Goal: Task Accomplishment & Management: Use online tool/utility

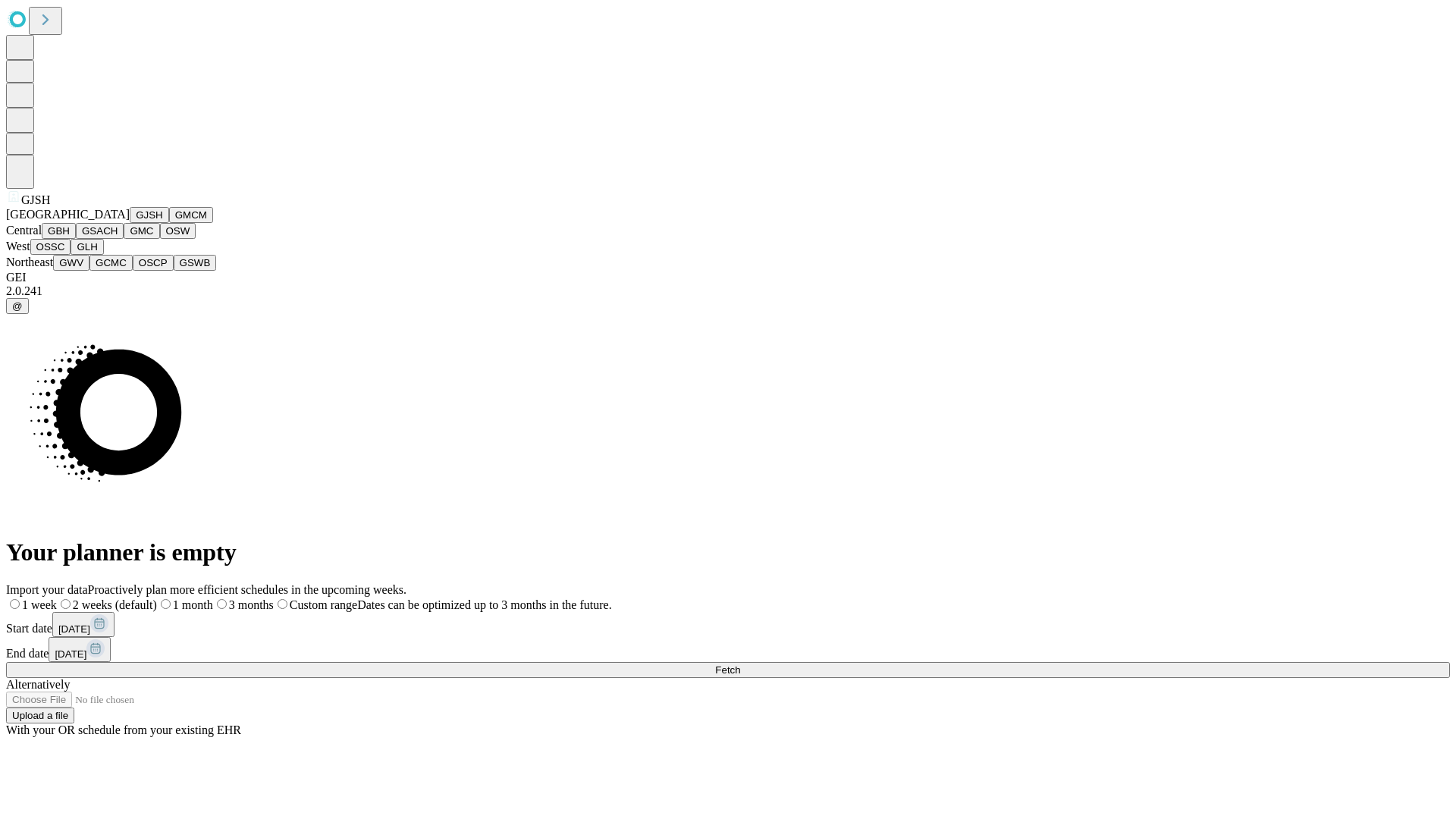
click at [129, 223] on button "GJSH" at bounding box center [149, 215] width 40 height 16
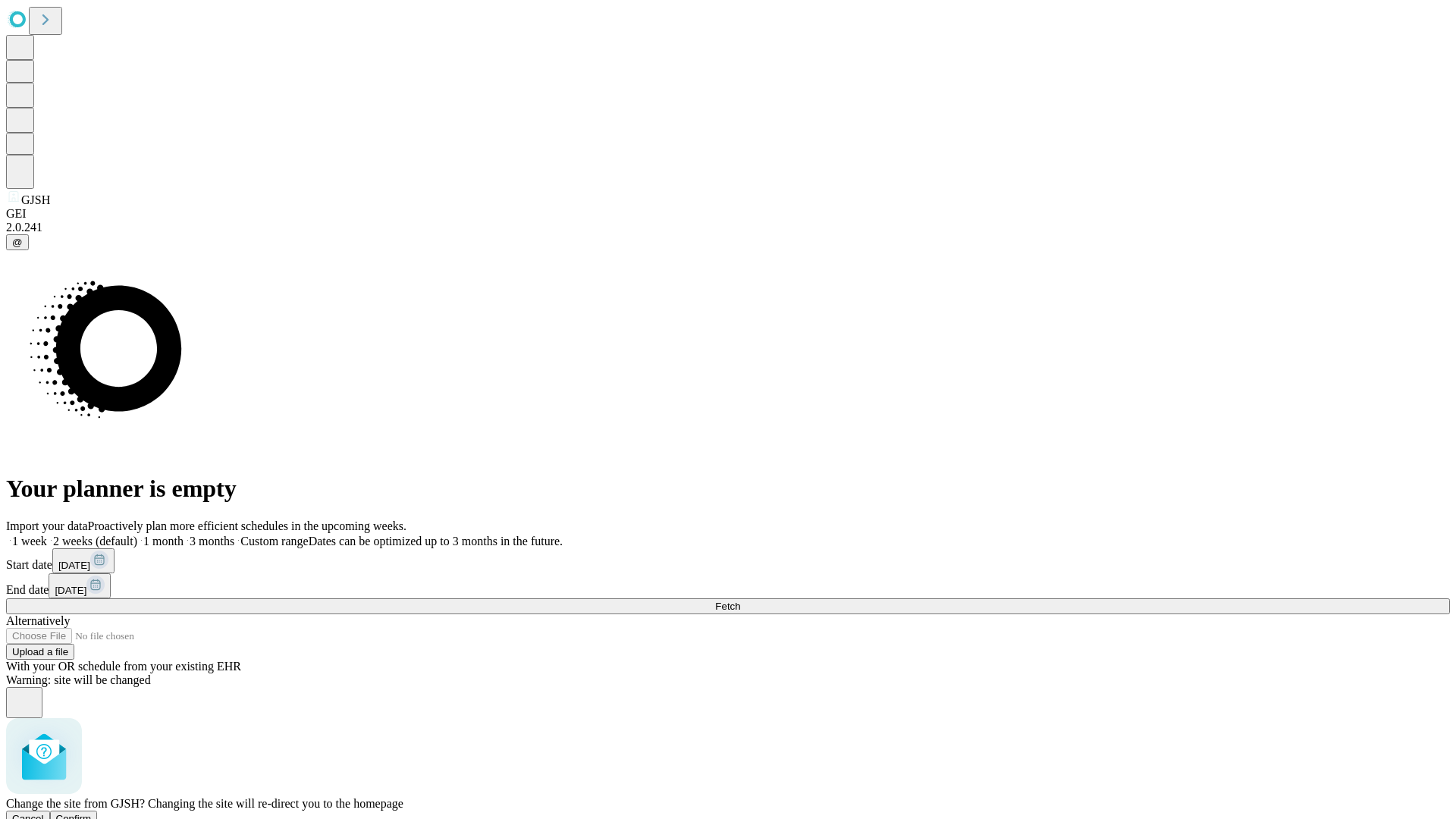
click at [92, 813] on span "Confirm" at bounding box center [74, 818] width 36 height 12
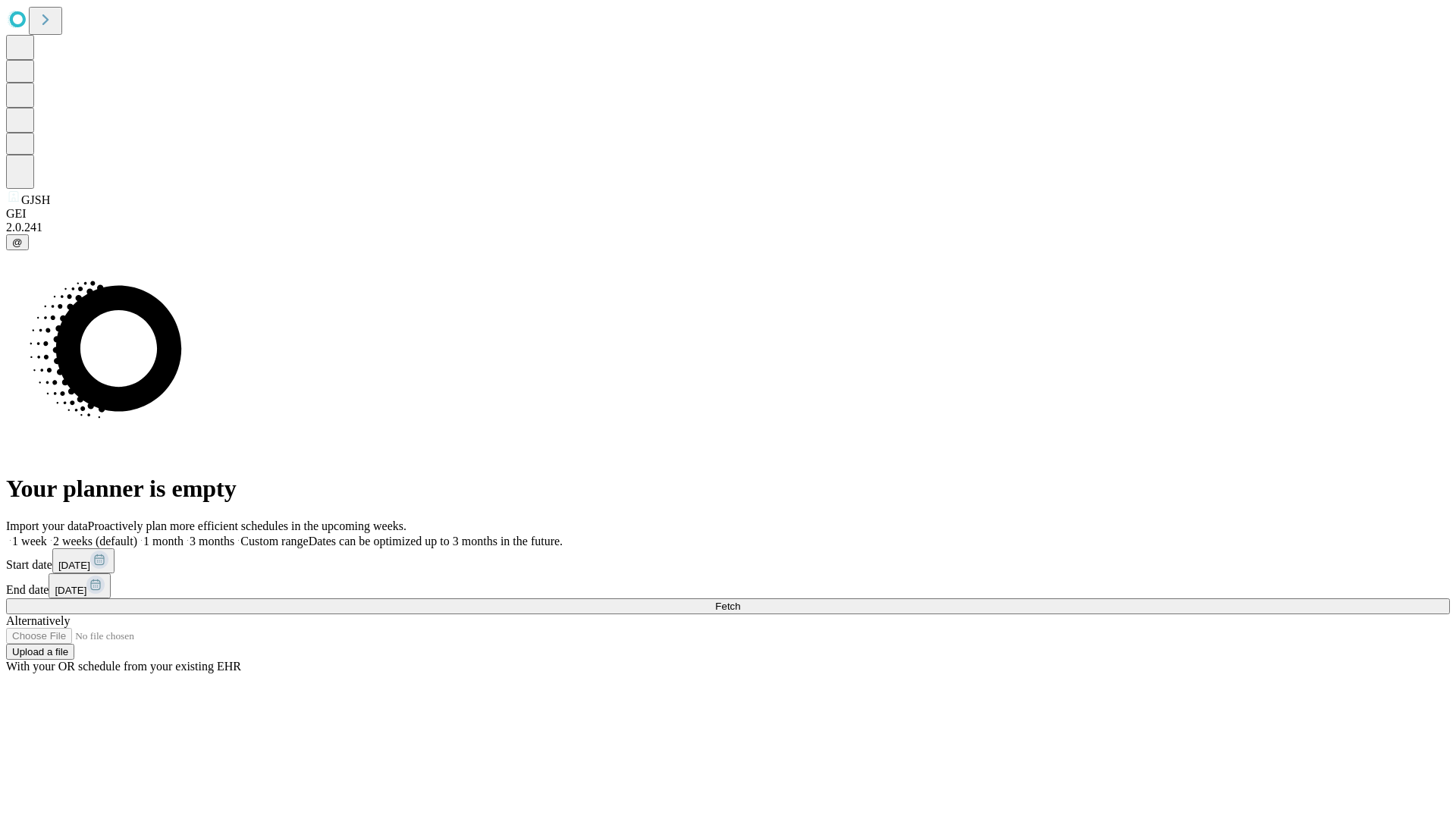
click at [183, 535] on label "1 month" at bounding box center [160, 541] width 46 height 13
click at [740, 601] on span "Fetch" at bounding box center [728, 606] width 25 height 12
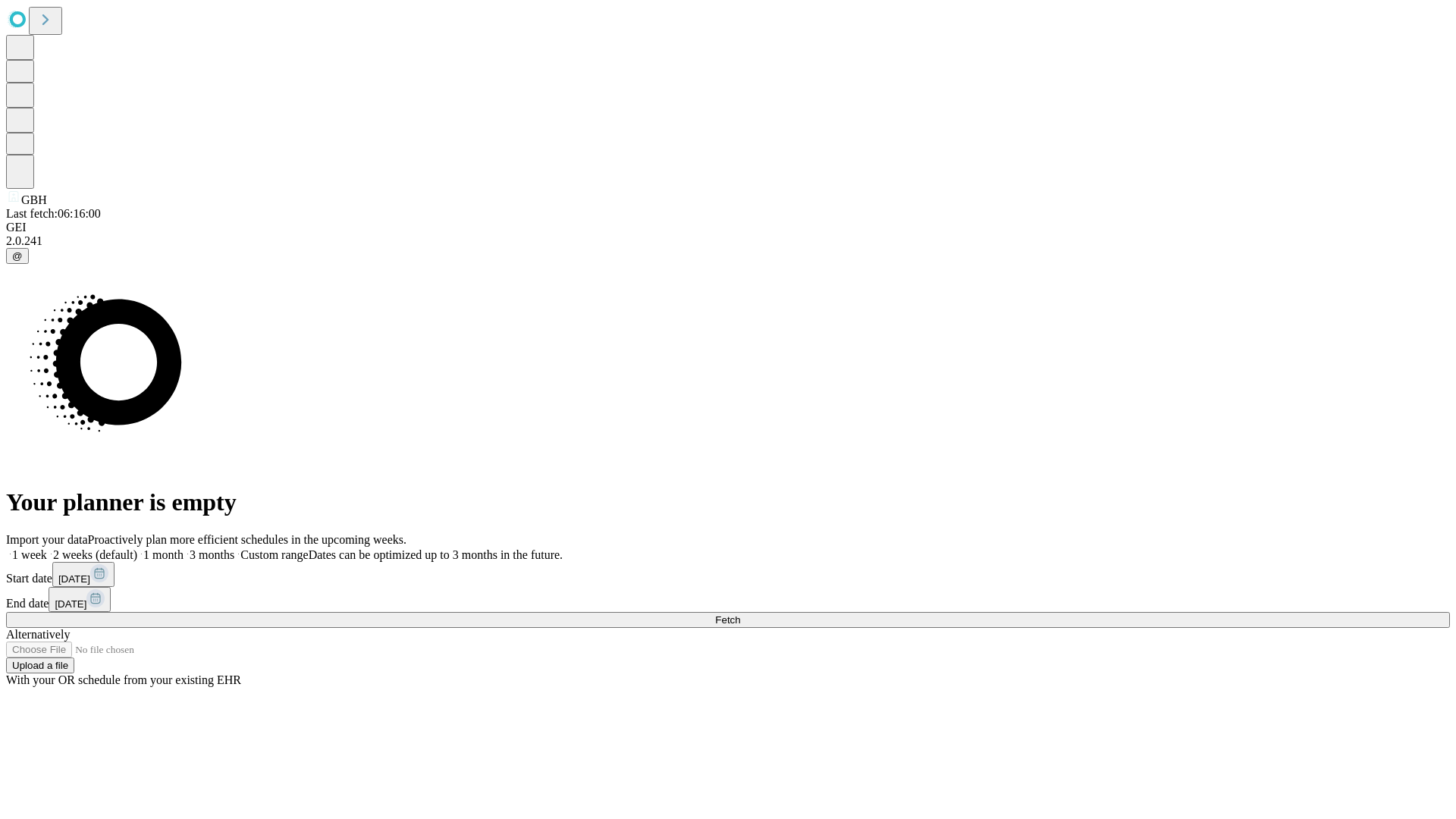
click at [183, 549] on label "1 month" at bounding box center [160, 555] width 46 height 13
click at [740, 614] on span "Fetch" at bounding box center [728, 620] width 25 height 12
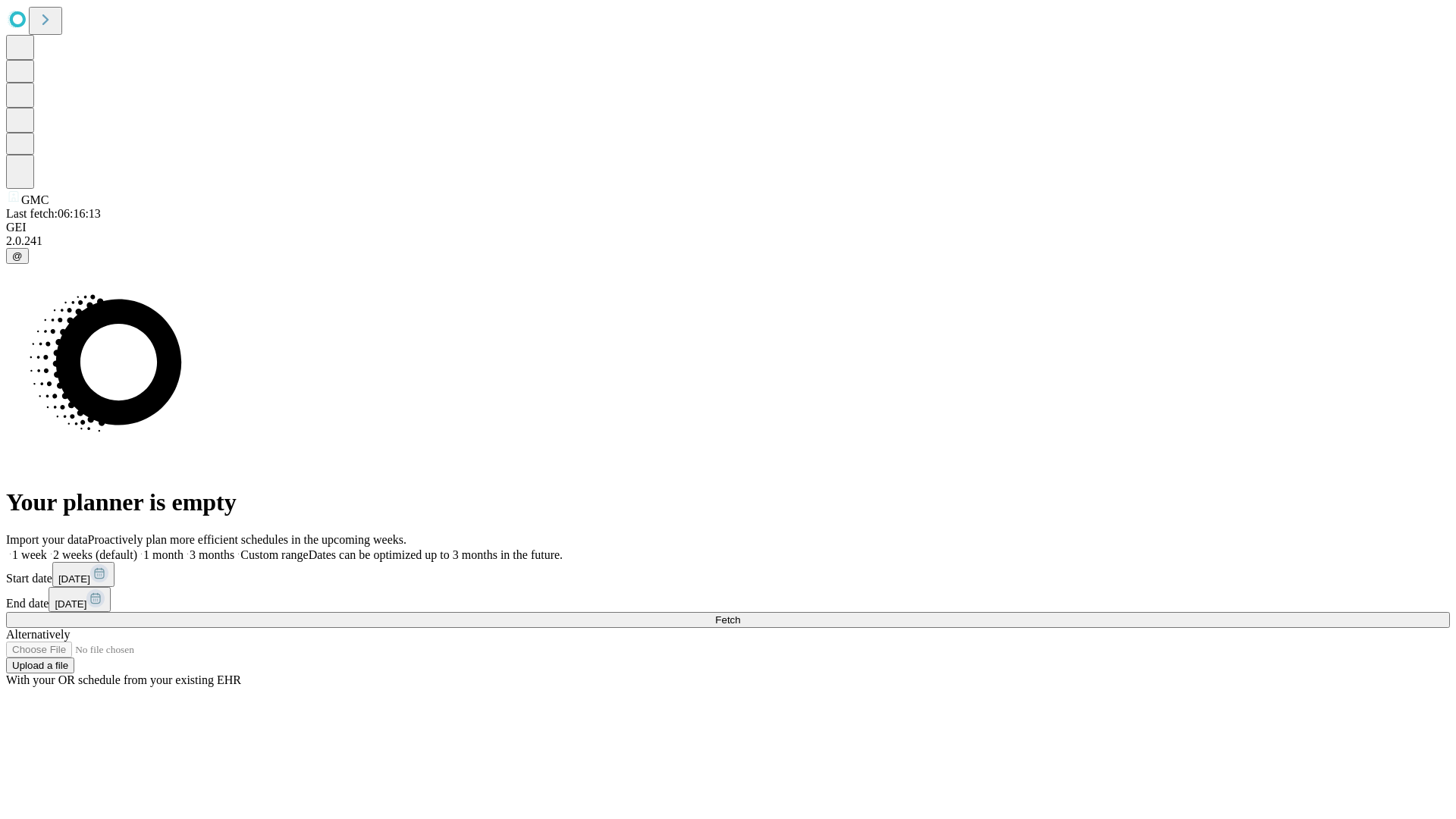
click at [183, 549] on label "1 month" at bounding box center [160, 555] width 46 height 13
click at [740, 614] on span "Fetch" at bounding box center [728, 620] width 25 height 12
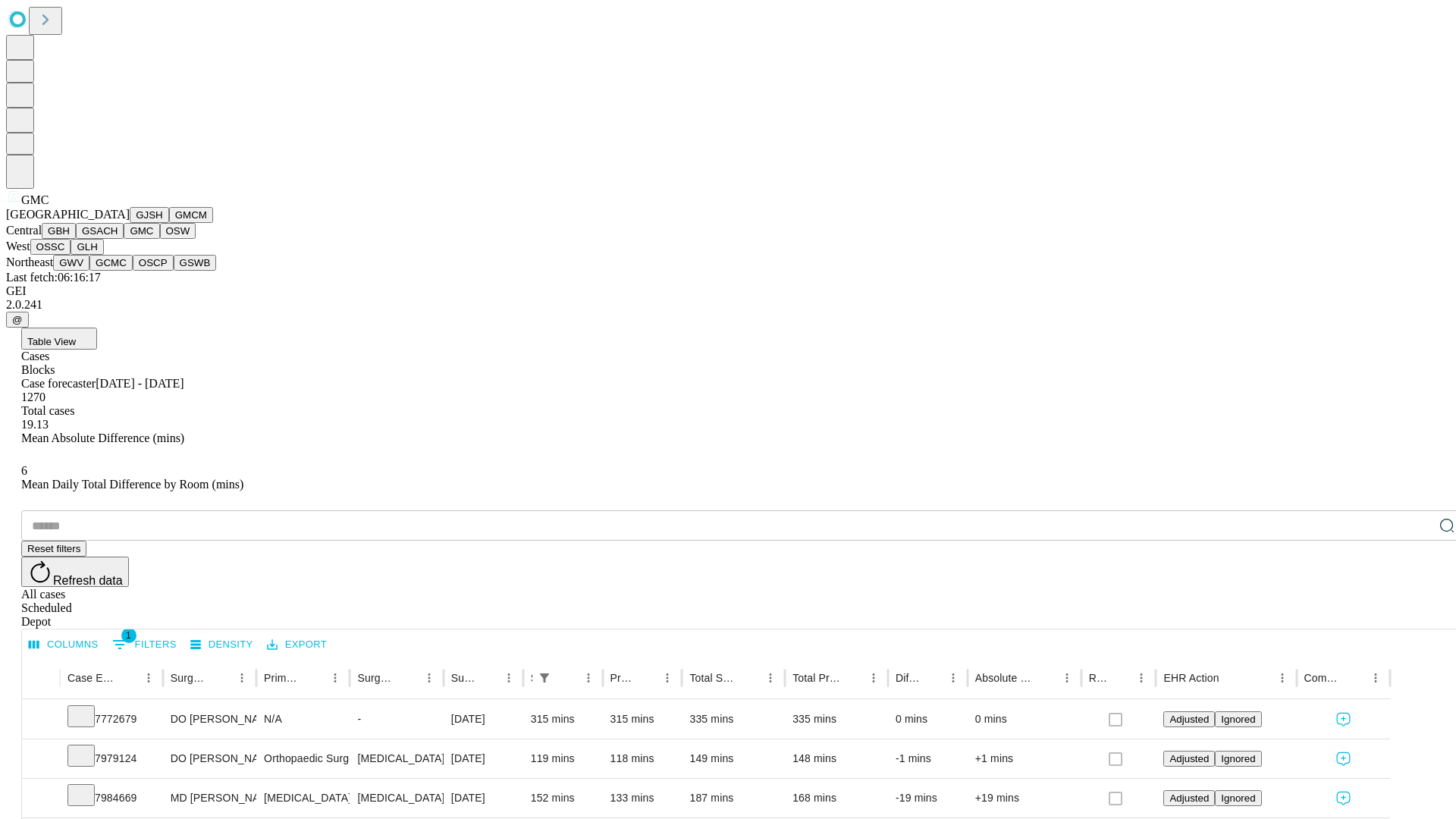
click at [160, 239] on button "OSW" at bounding box center [178, 231] width 37 height 16
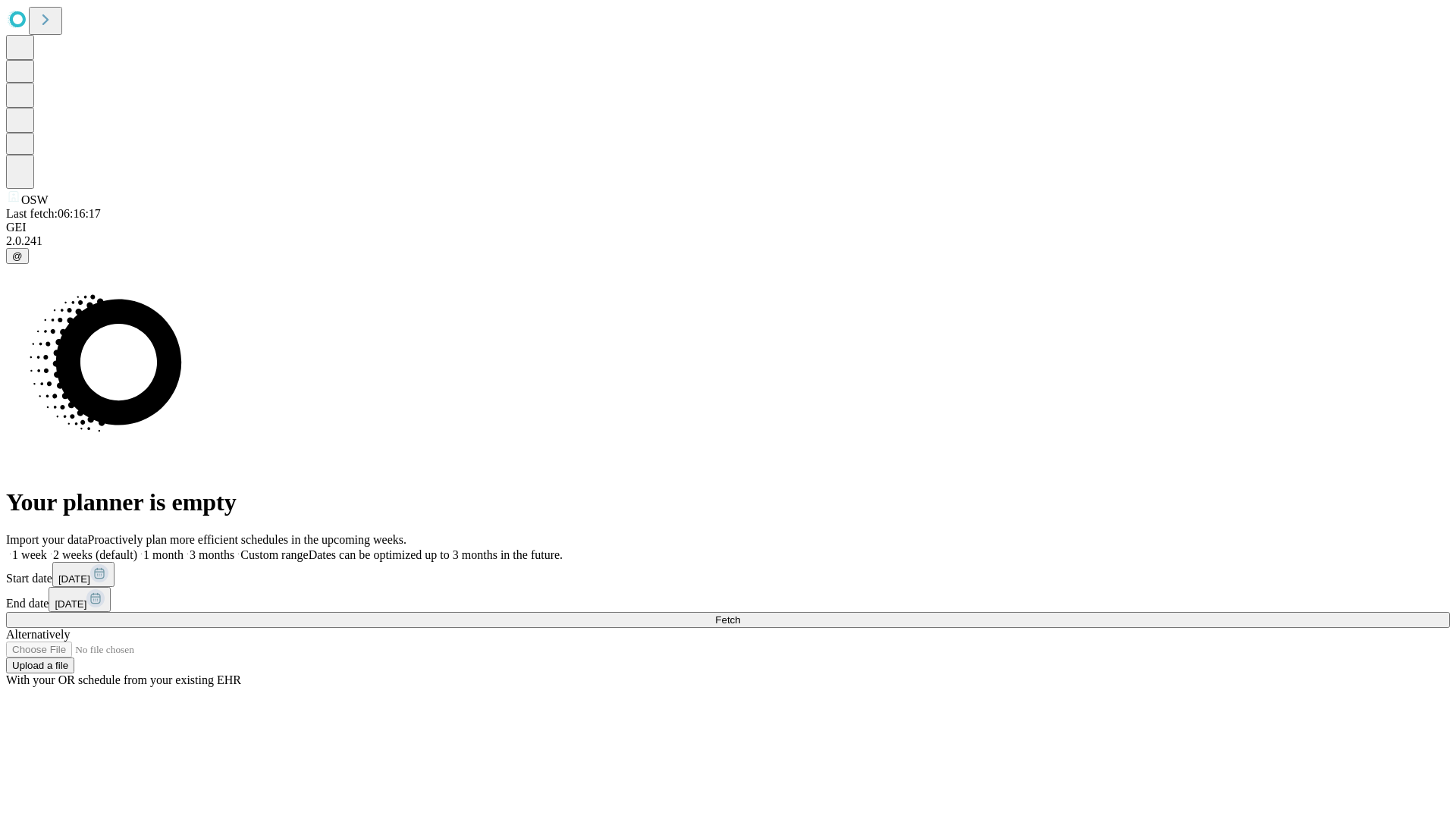
click at [740, 614] on span "Fetch" at bounding box center [728, 620] width 25 height 12
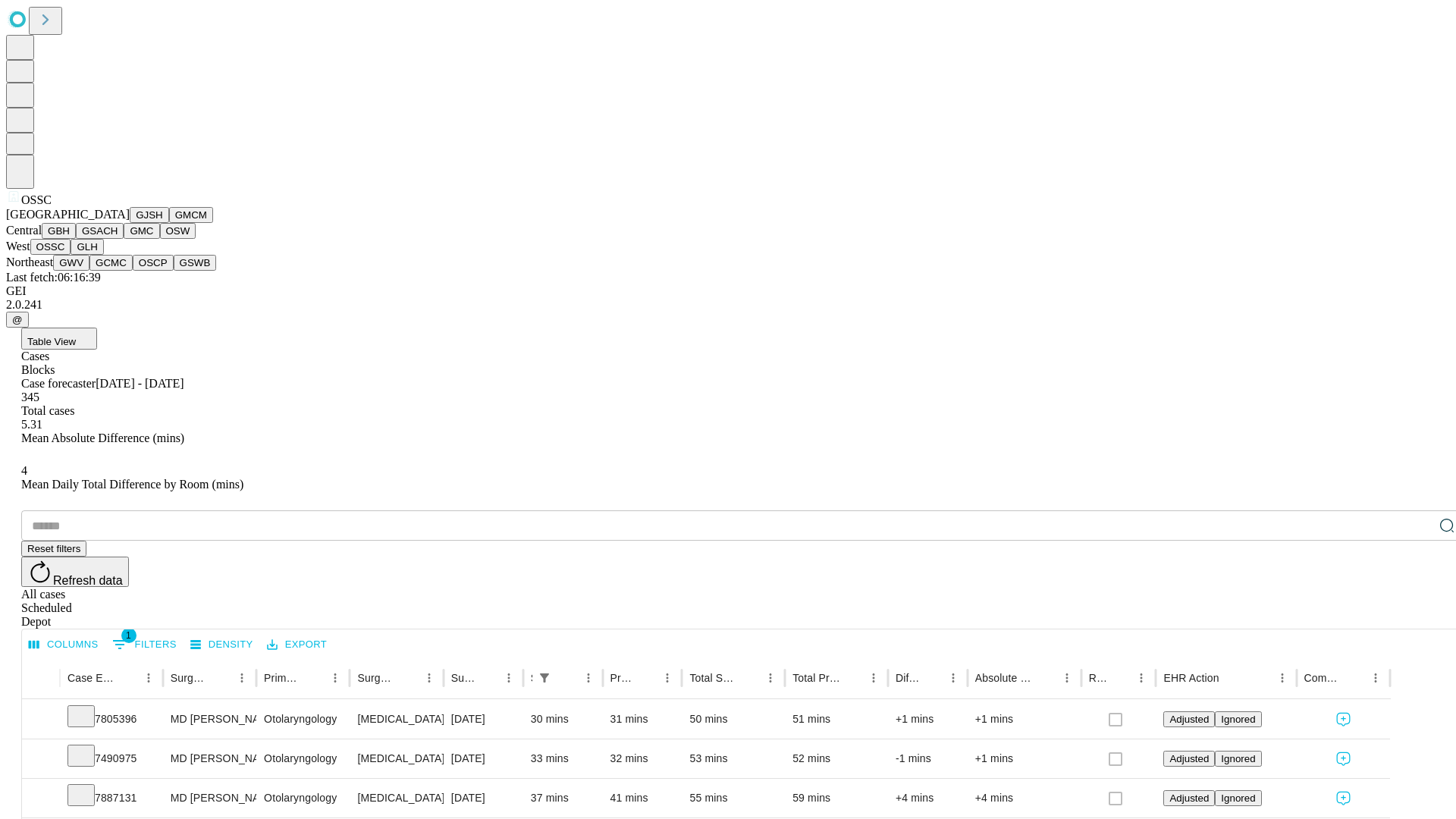
click at [103, 255] on button "GLH" at bounding box center [87, 247] width 33 height 16
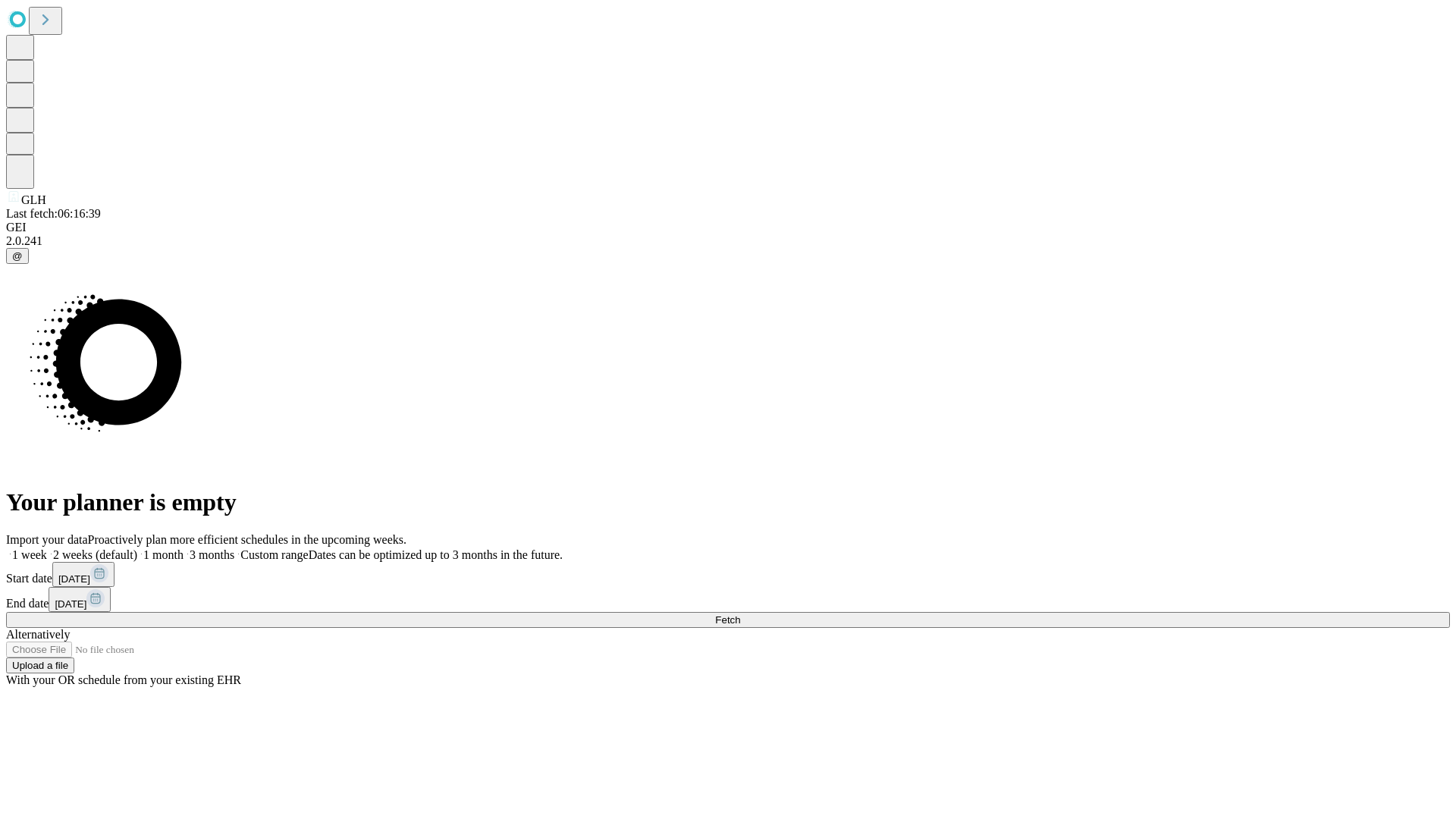
click at [183, 549] on label "1 month" at bounding box center [160, 555] width 46 height 13
click at [740, 614] on span "Fetch" at bounding box center [728, 620] width 25 height 12
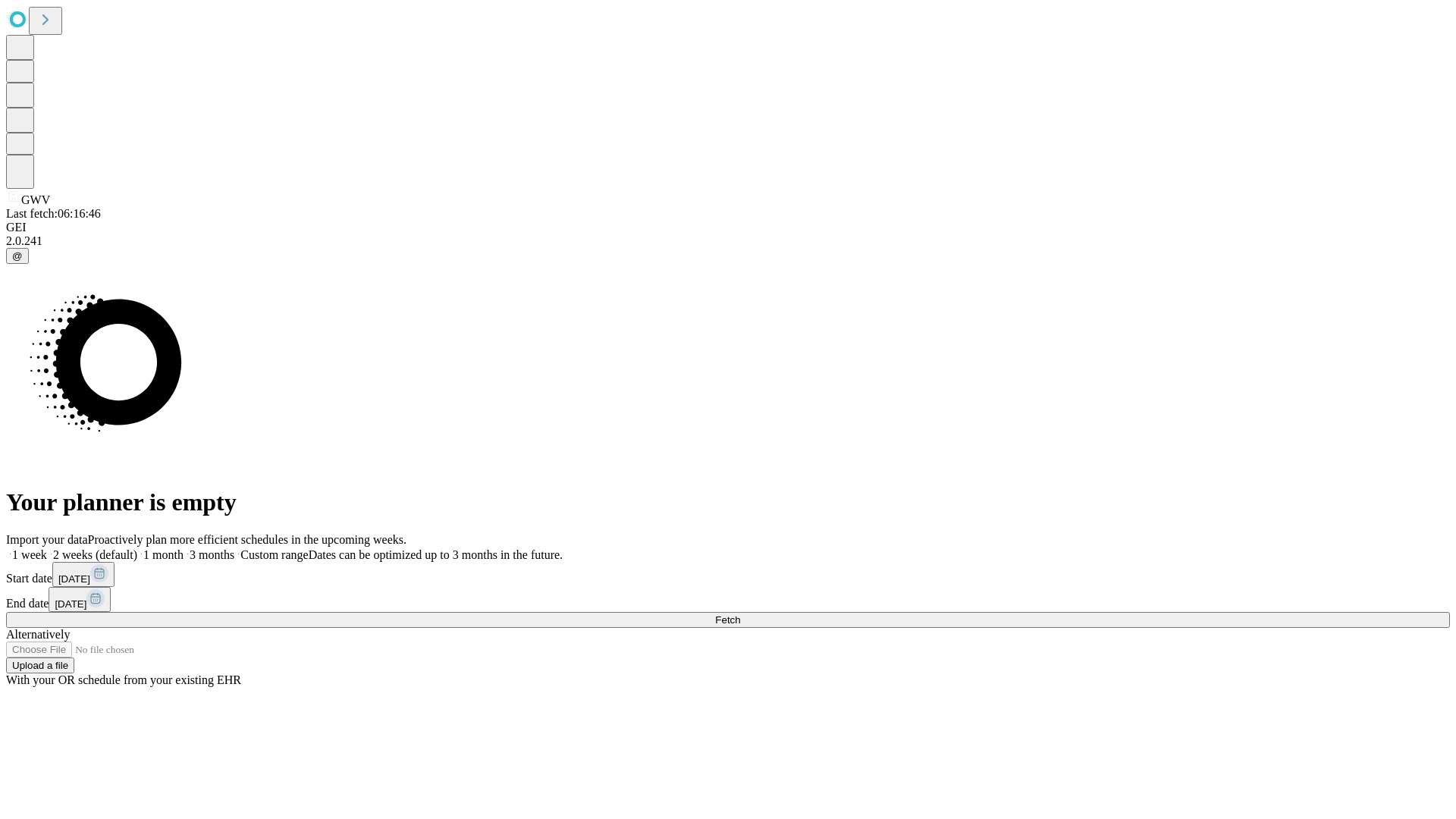
click at [183, 549] on label "1 month" at bounding box center [160, 555] width 46 height 13
click at [740, 614] on span "Fetch" at bounding box center [728, 620] width 25 height 12
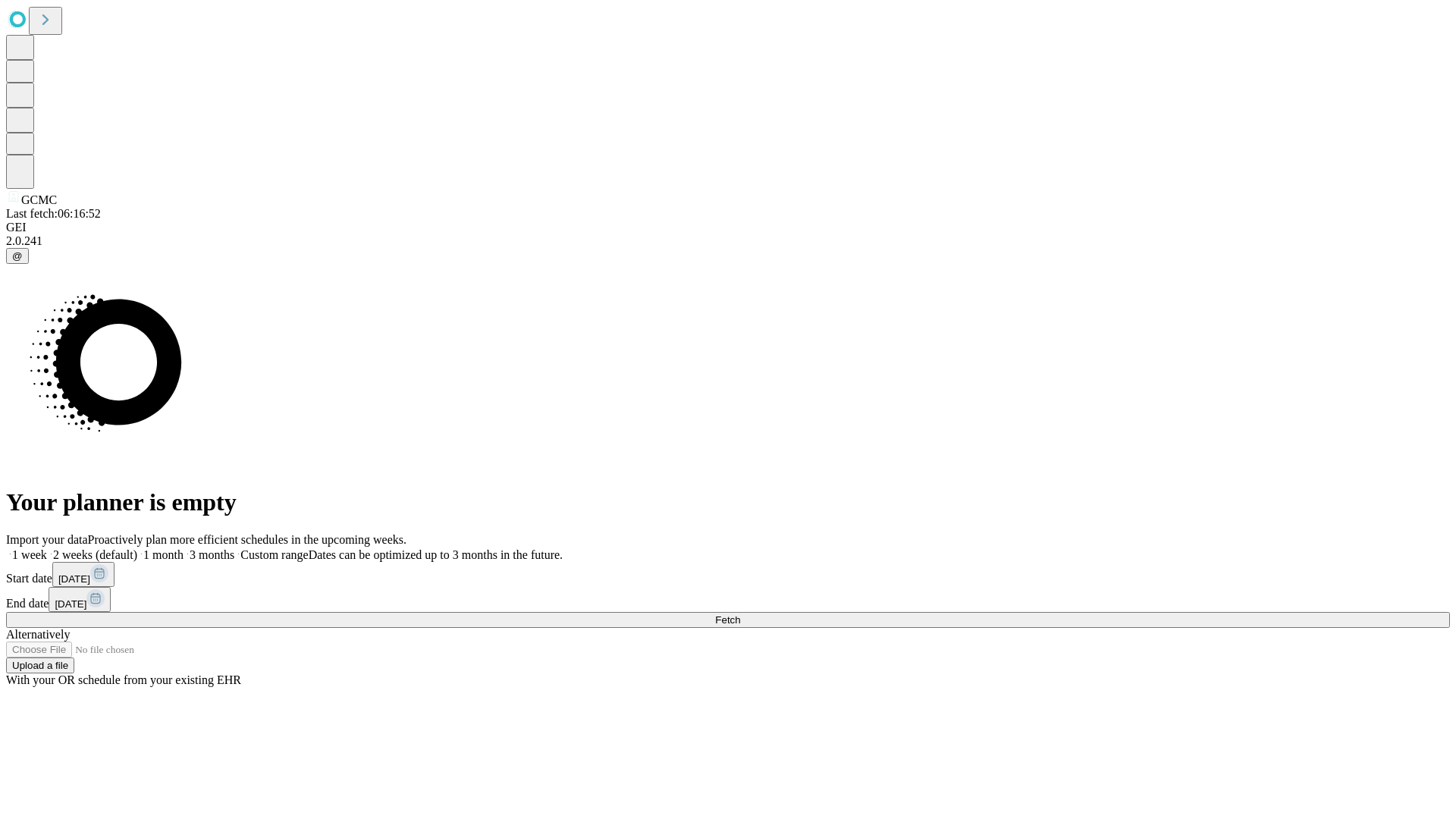
click at [183, 549] on label "1 month" at bounding box center [160, 555] width 46 height 13
click at [740, 614] on span "Fetch" at bounding box center [728, 620] width 25 height 12
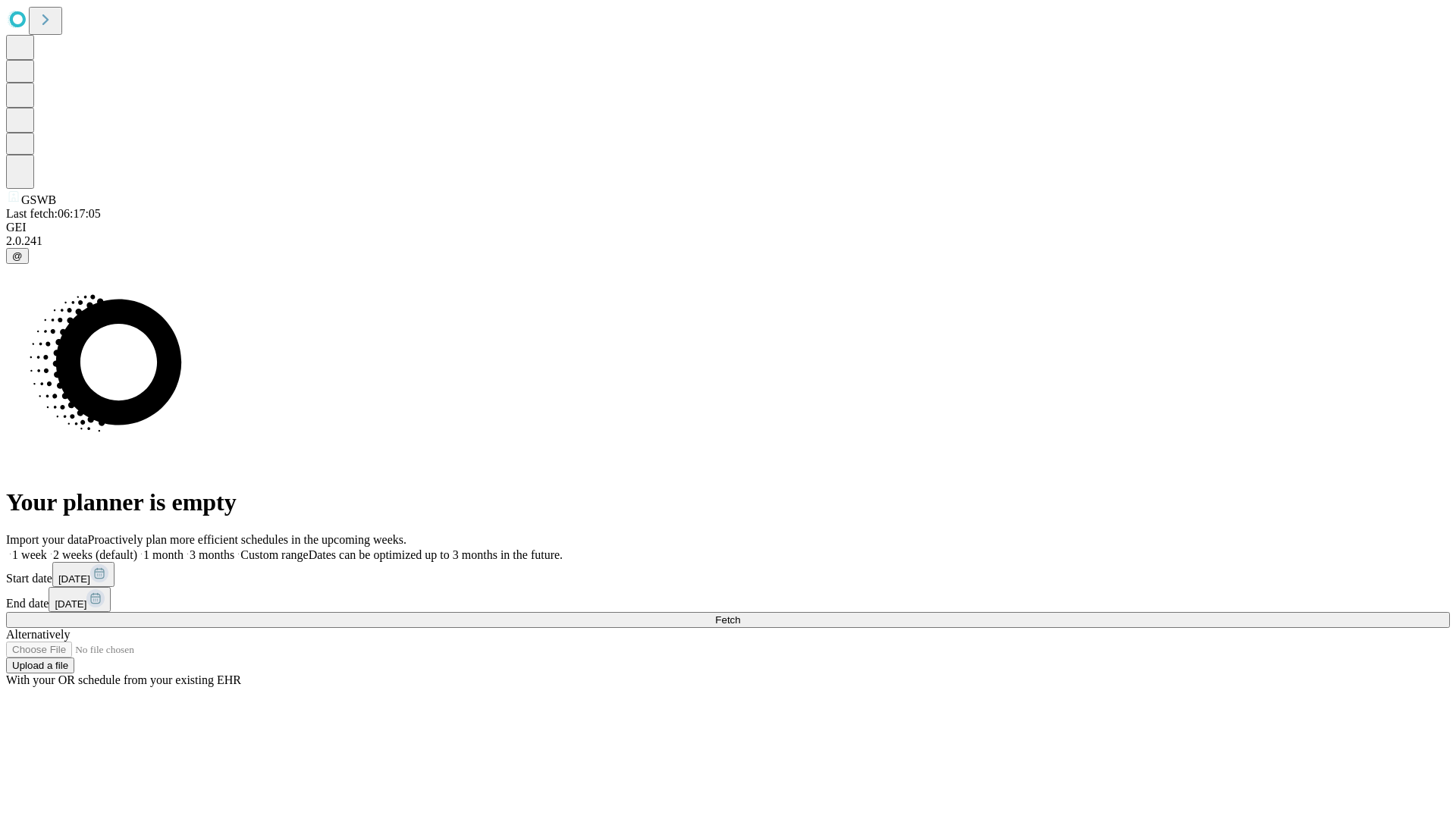
click at [183, 549] on label "1 month" at bounding box center [160, 555] width 46 height 13
click at [740, 614] on span "Fetch" at bounding box center [728, 620] width 25 height 12
